Goal: Task Accomplishment & Management: Manage account settings

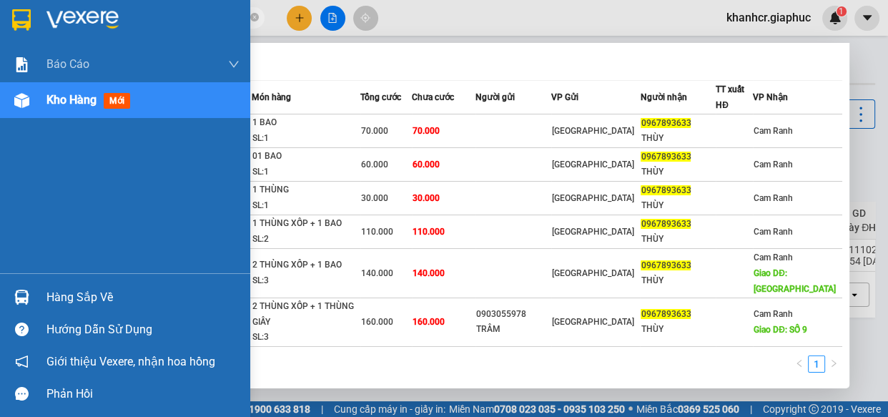
click at [57, 101] on span "Kho hàng" at bounding box center [71, 100] width 50 height 14
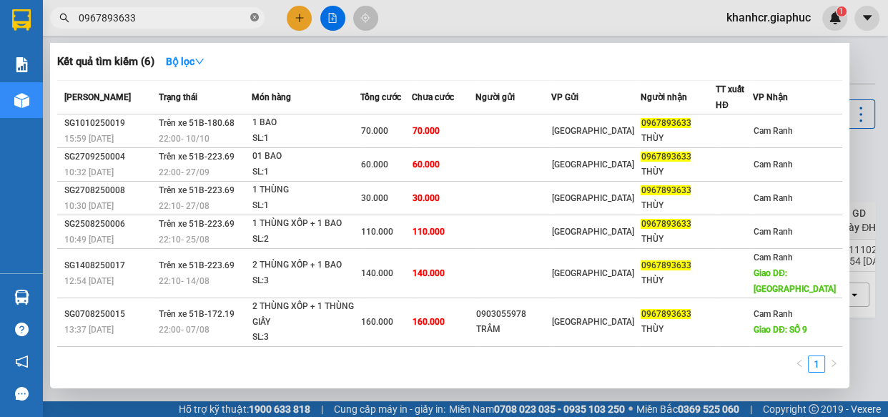
click at [252, 15] on icon "close-circle" at bounding box center [254, 17] width 9 height 9
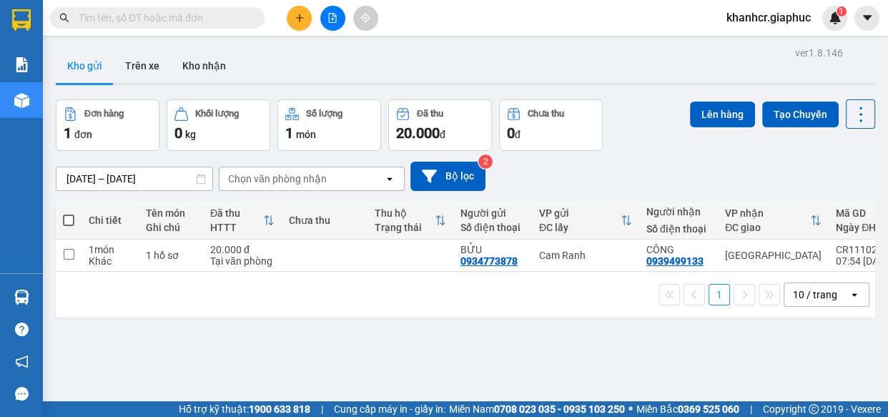
click at [780, 19] on span "khanhcr.giaphuc" at bounding box center [768, 18] width 107 height 18
click at [754, 45] on span "Đăng xuất" at bounding box center [775, 44] width 76 height 16
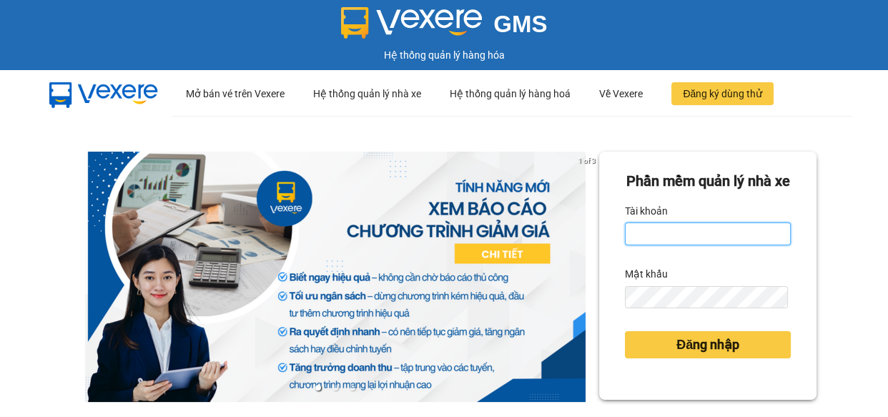
drag, startPoint x: 647, startPoint y: 255, endPoint x: 655, endPoint y: 255, distance: 7.9
click at [647, 245] on input "Tài khoản" at bounding box center [708, 233] width 166 height 23
type input "anh1.giaphuc"
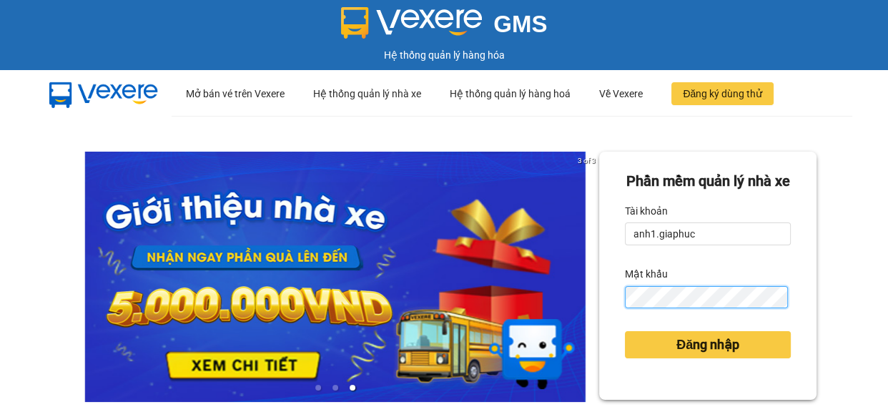
click at [625, 331] on button "Đăng nhập" at bounding box center [708, 344] width 166 height 27
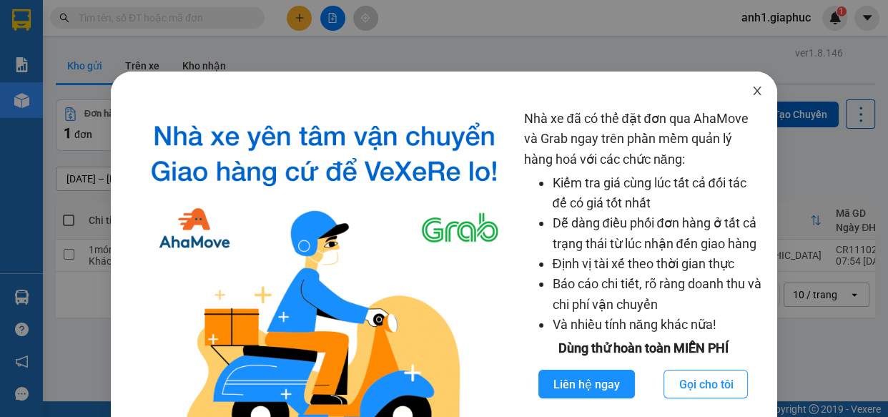
click at [753, 90] on icon "close" at bounding box center [757, 90] width 8 height 9
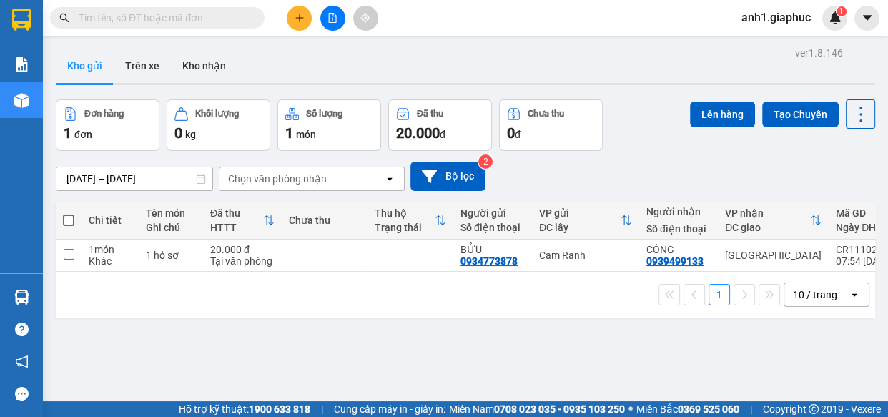
click at [851, 293] on div "open" at bounding box center [858, 294] width 20 height 23
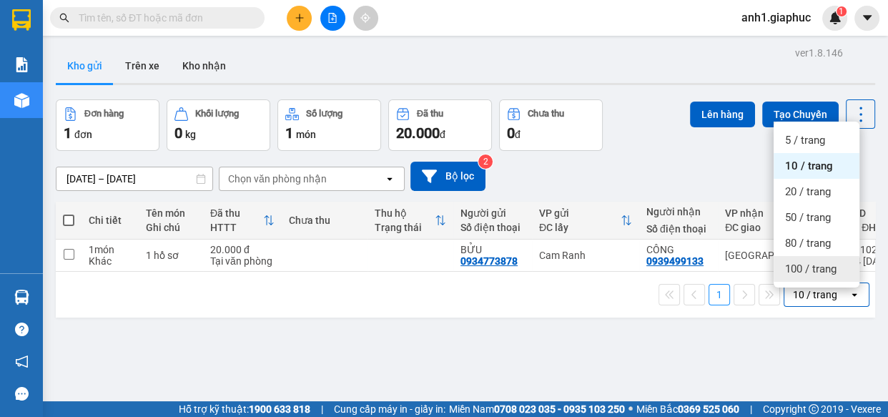
click at [812, 267] on span "100 / trang" at bounding box center [810, 269] width 51 height 14
